Goal: Unclear

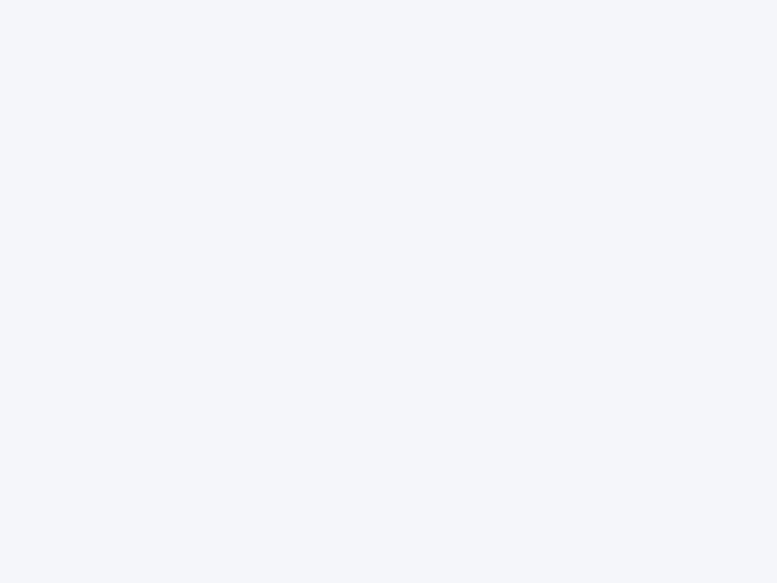
click at [389, 291] on div at bounding box center [388, 291] width 777 height 583
